Goal: Navigation & Orientation: Find specific page/section

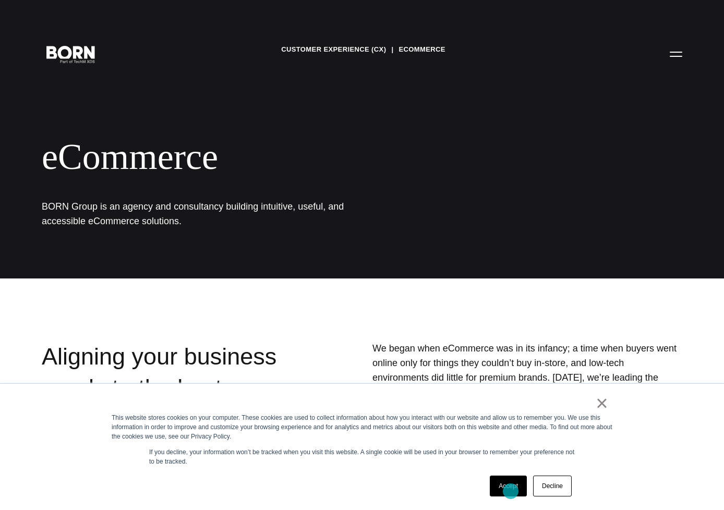
click at [511, 492] on link "Accept" at bounding box center [508, 486] width 37 height 21
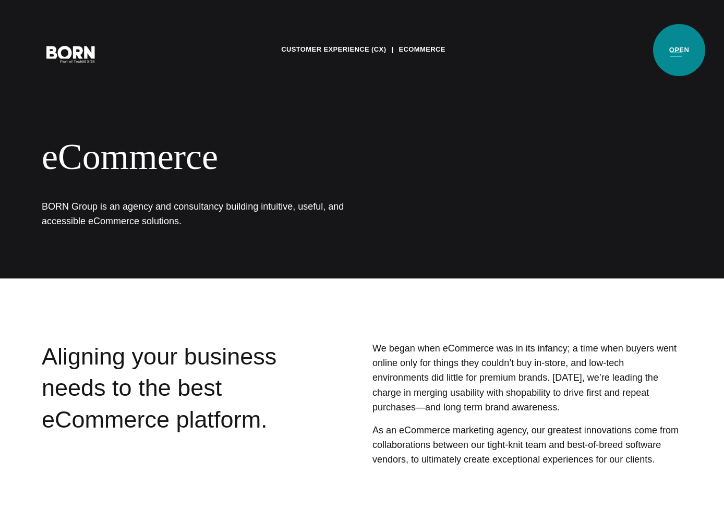
click at [679, 50] on button "Primary Menu" at bounding box center [676, 54] width 25 height 22
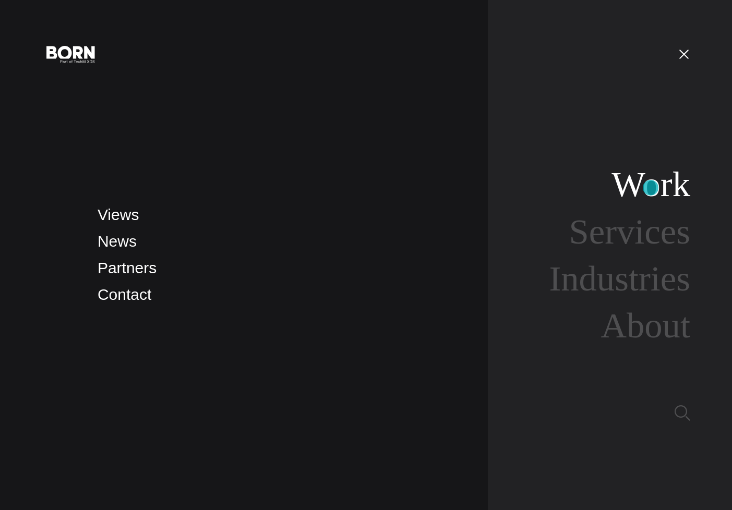
click at [651, 188] on link "Work" at bounding box center [651, 184] width 79 height 40
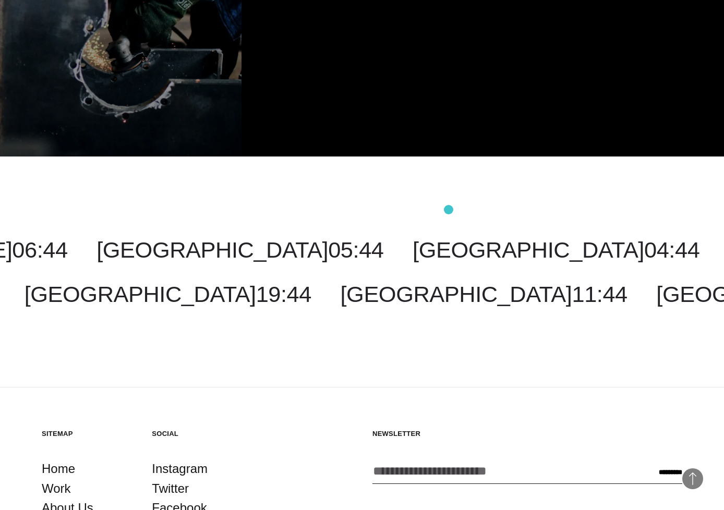
scroll to position [2937, 0]
